Goal: Task Accomplishment & Management: Use online tool/utility

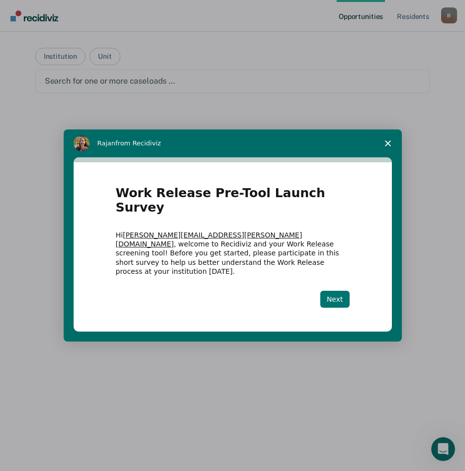
click at [336, 291] on button "Next" at bounding box center [334, 299] width 29 height 17
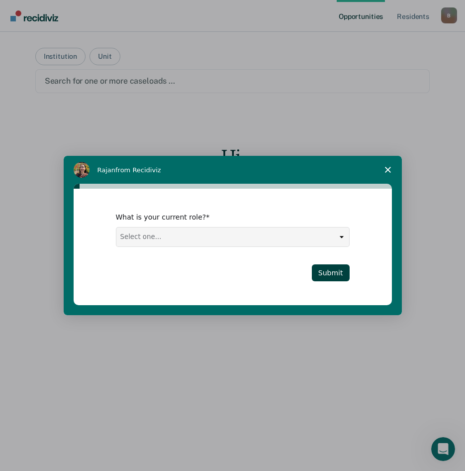
click at [342, 235] on select "Select one... Case Manager FUM Assistant [PERSON_NAME] [PERSON_NAME]" at bounding box center [232, 236] width 233 height 19
select select "FUM"
click at [116, 227] on select "Select one... Case Manager FUM Assistant [PERSON_NAME] [PERSON_NAME]" at bounding box center [232, 236] width 233 height 19
click at [331, 269] on button "Submit" at bounding box center [331, 272] width 38 height 17
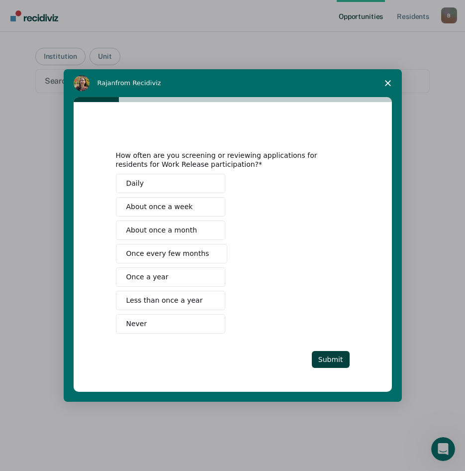
click at [135, 324] on span "Never" at bounding box center [136, 323] width 21 height 10
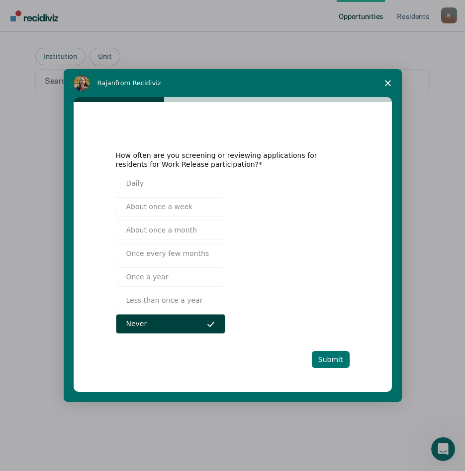
click at [327, 358] on button "Submit" at bounding box center [331, 359] width 38 height 17
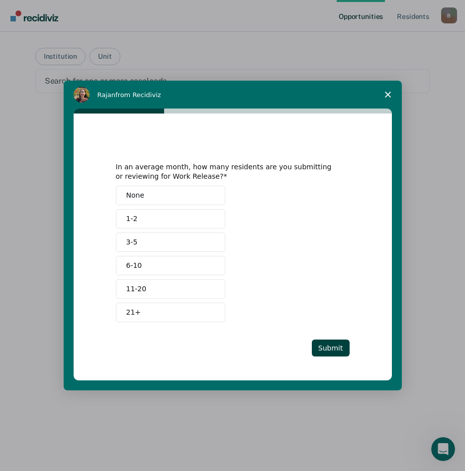
click at [164, 198] on button "None" at bounding box center [170, 195] width 109 height 19
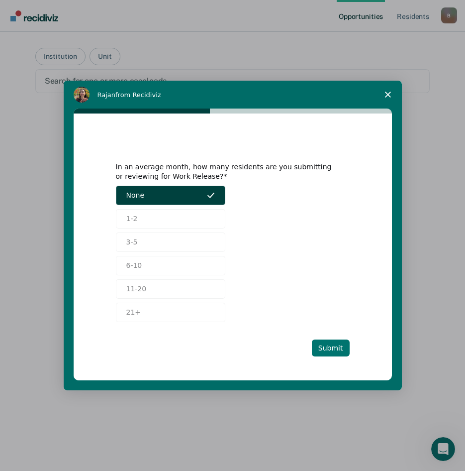
click at [330, 346] on button "Submit" at bounding box center [331, 347] width 38 height 17
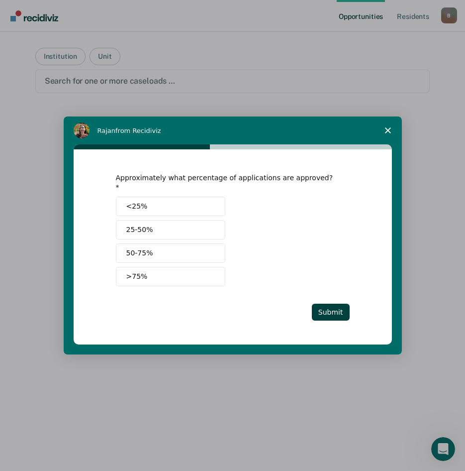
click at [207, 202] on span "Intercom messenger" at bounding box center [211, 206] width 8 height 8
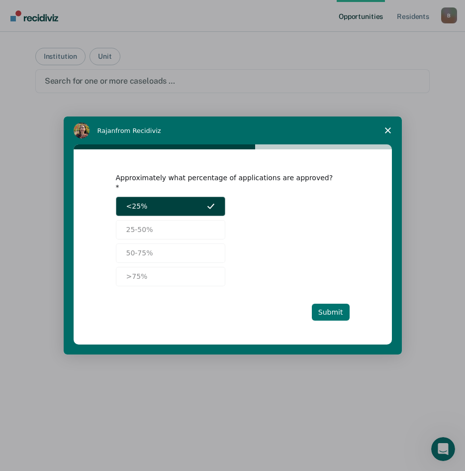
click at [330, 310] on button "Submit" at bounding box center [331, 311] width 38 height 17
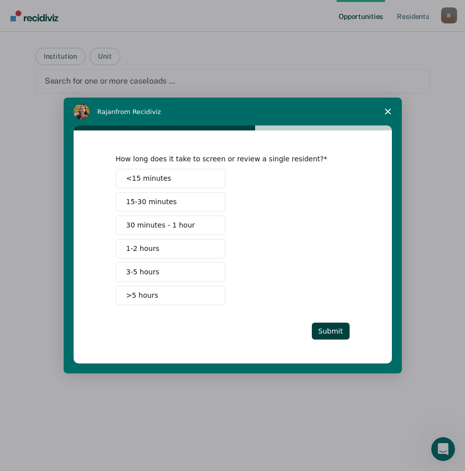
click at [172, 176] on button "<15 minutes" at bounding box center [170, 178] width 109 height 19
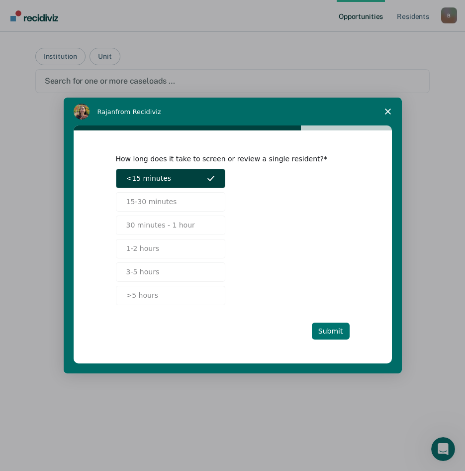
click at [325, 328] on button "Submit" at bounding box center [331, 330] width 38 height 17
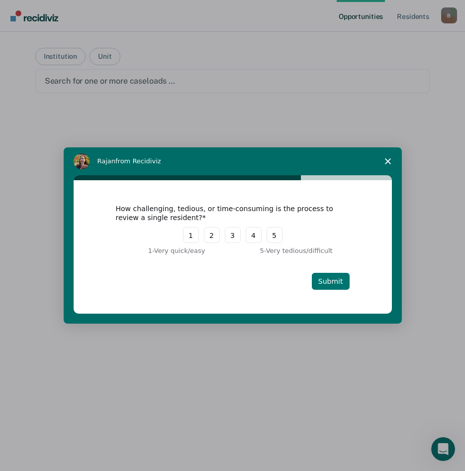
click at [329, 278] on button "Submit" at bounding box center [331, 281] width 38 height 17
click at [196, 238] on button "1" at bounding box center [191, 235] width 16 height 16
click at [337, 279] on button "Submit" at bounding box center [331, 281] width 38 height 17
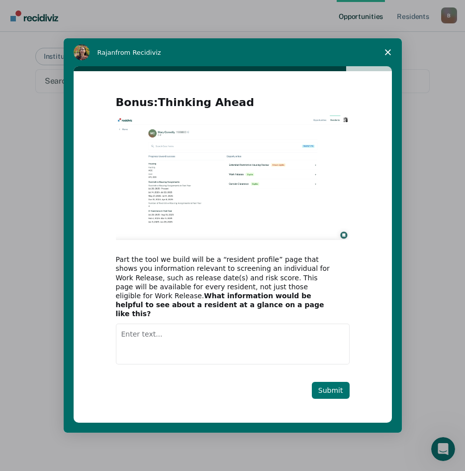
click at [333, 382] on button "Submit" at bounding box center [331, 390] width 38 height 17
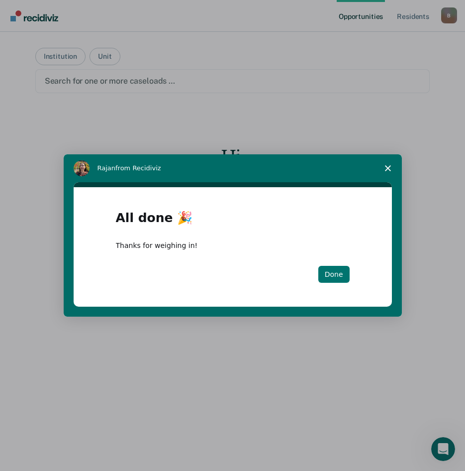
click at [329, 272] on button "Done" at bounding box center [333, 274] width 31 height 17
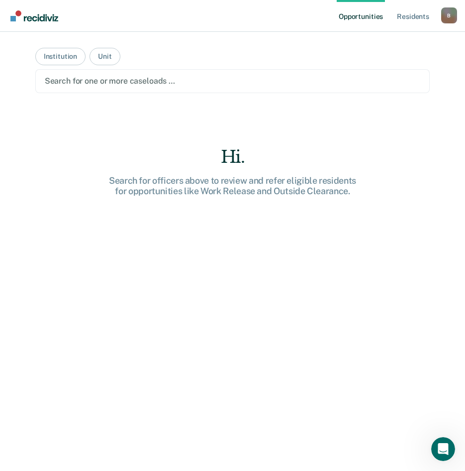
click at [159, 280] on div "Hi. Search for officers above to review and refer eligible residents for opport…" at bounding box center [232, 326] width 395 height 359
click at [53, 55] on button "Institution" at bounding box center [60, 56] width 50 height 17
click at [144, 78] on div at bounding box center [233, 80] width 376 height 11
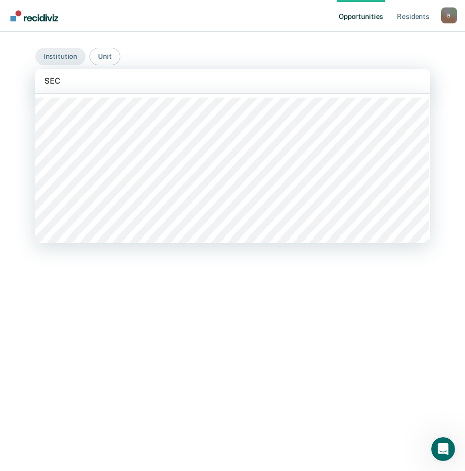
type input "SECC"
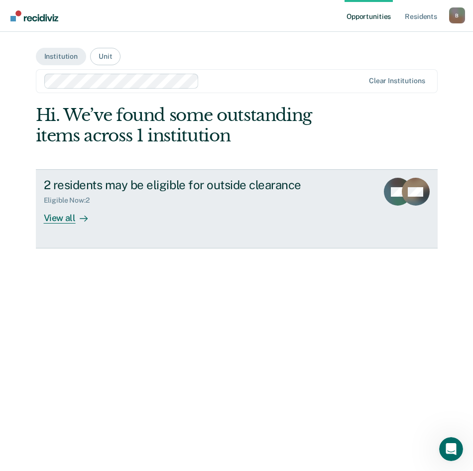
click at [58, 215] on div "View all" at bounding box center [72, 213] width 56 height 19
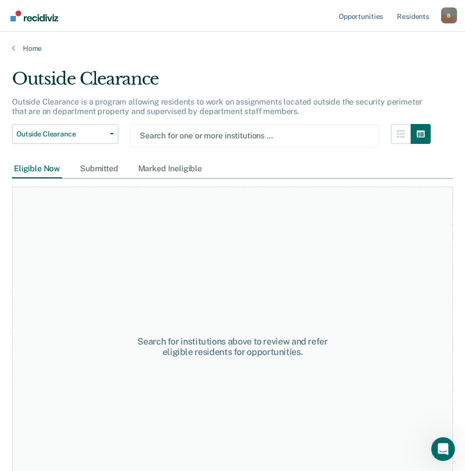
click at [281, 132] on div at bounding box center [255, 135] width 230 height 11
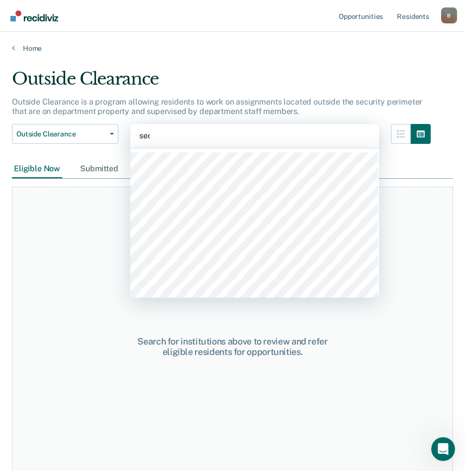
type input "secc"
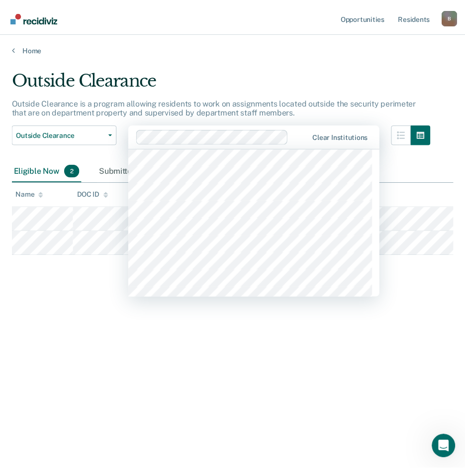
scroll to position [547, 0]
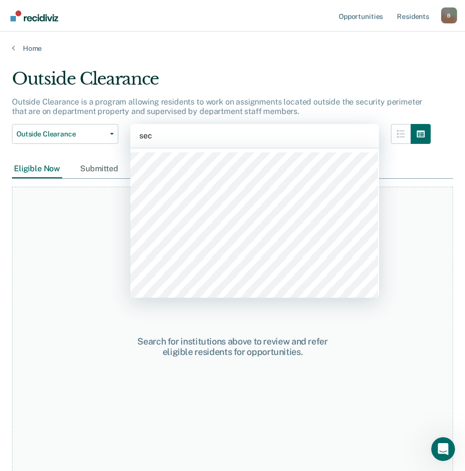
type input "secc"
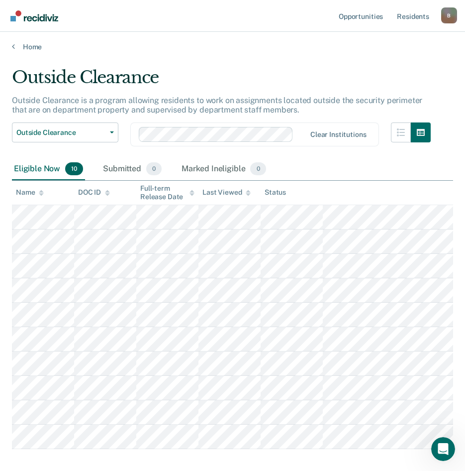
scroll to position [0, 0]
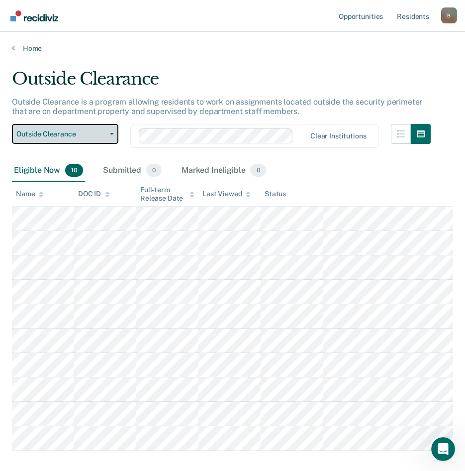
click at [113, 133] on icon "button" at bounding box center [112, 134] width 4 height 2
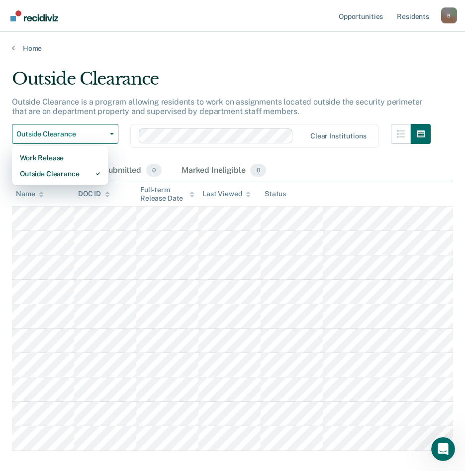
click at [235, 65] on main "Outside Clearance Outside Clearance is a program allowing residents to work on …" at bounding box center [232, 286] width 465 height 466
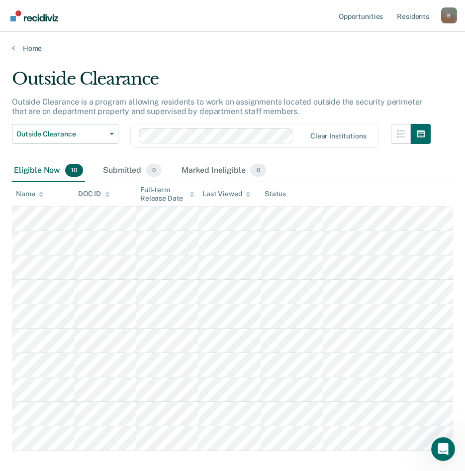
click at [451, 13] on div "B" at bounding box center [449, 15] width 16 height 16
click at [384, 67] on link "Log Out" at bounding box center [409, 65] width 80 height 8
